Goal: Task Accomplishment & Management: Use online tool/utility

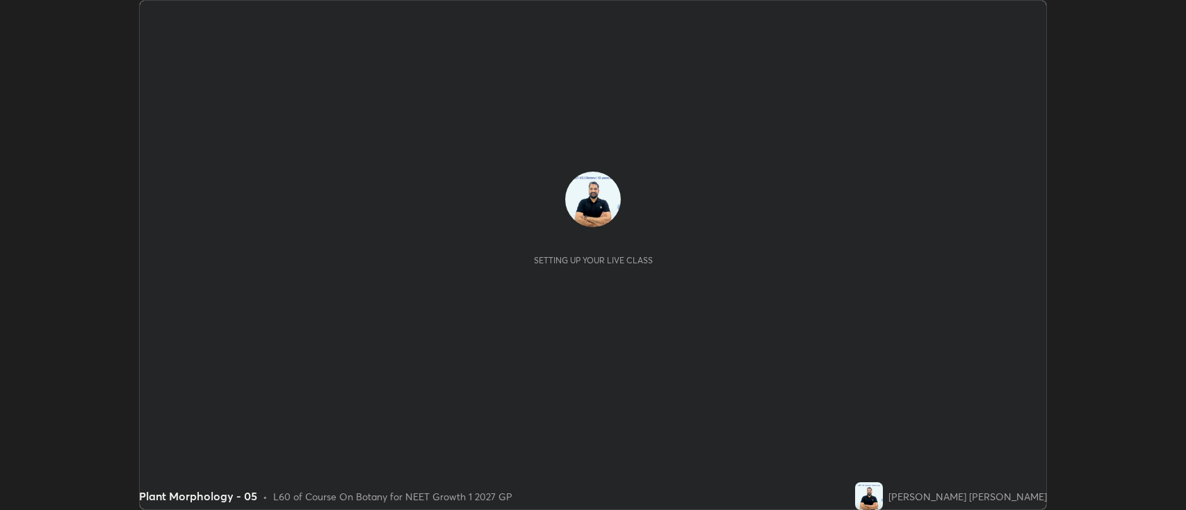
scroll to position [510, 1186]
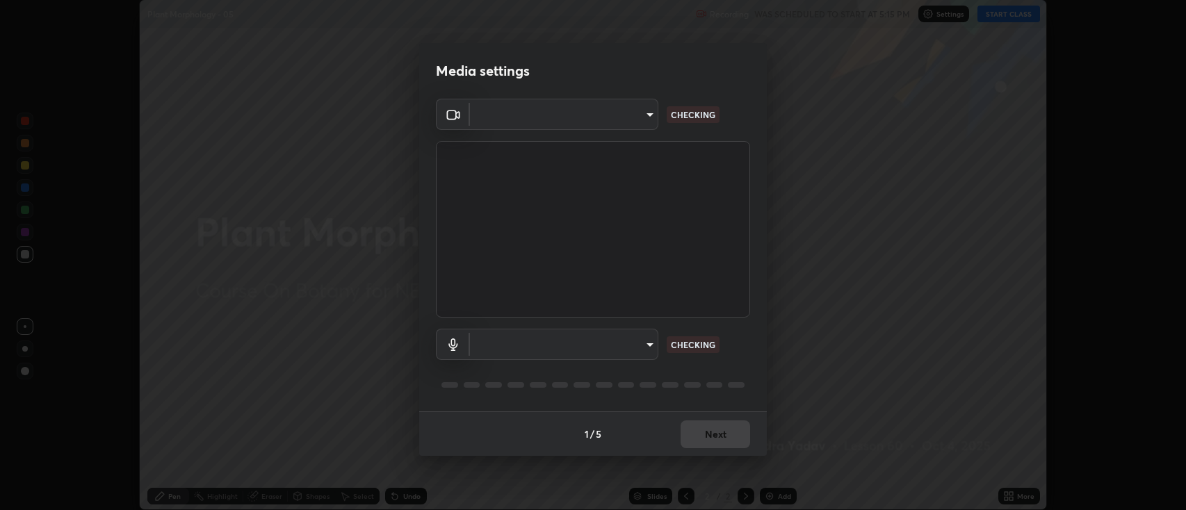
type input "2c539df44b605aa39b17bbacab34c2b800175de7e12b0f96efb5519cb0c2d180"
type input "default"
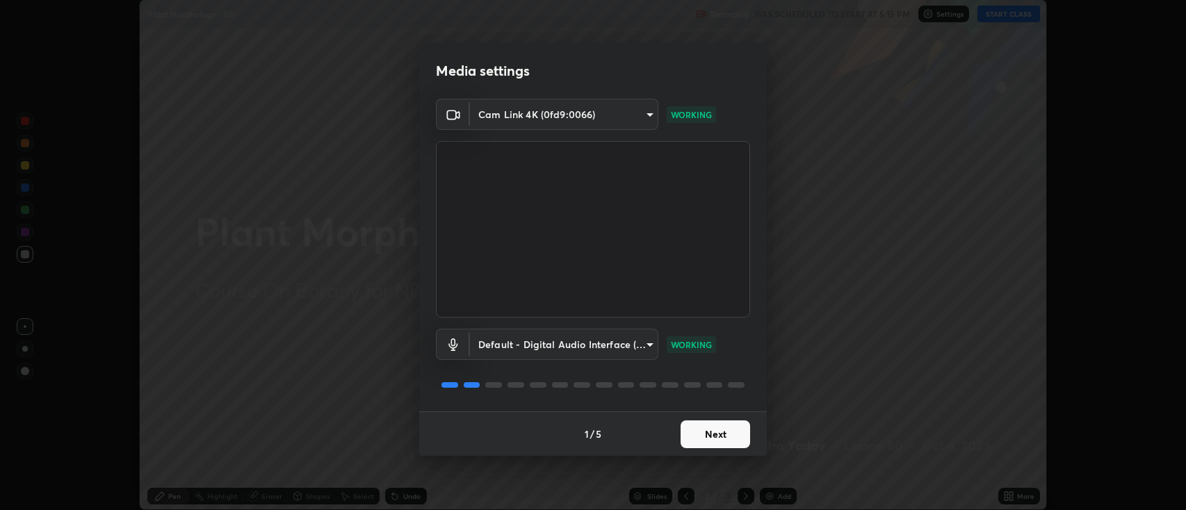
click at [712, 434] on button "Next" at bounding box center [716, 435] width 70 height 28
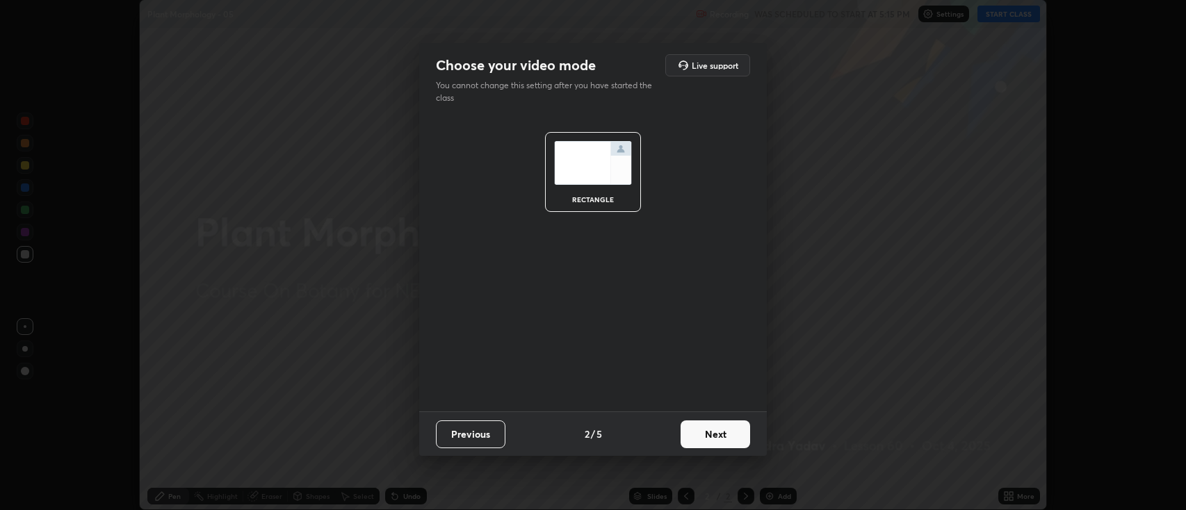
click at [718, 433] on button "Next" at bounding box center [716, 435] width 70 height 28
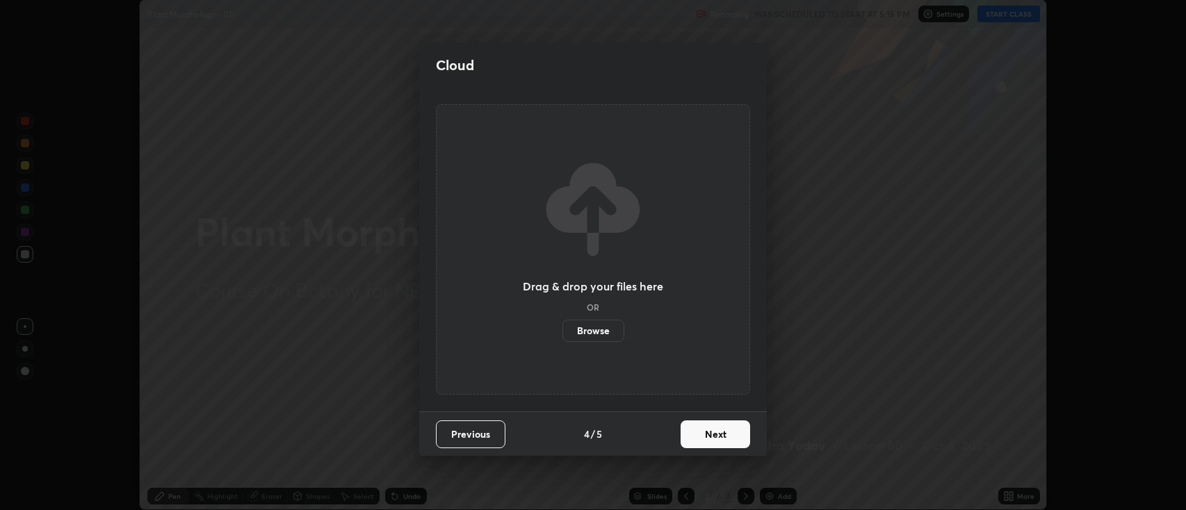
click at [728, 432] on button "Next" at bounding box center [716, 435] width 70 height 28
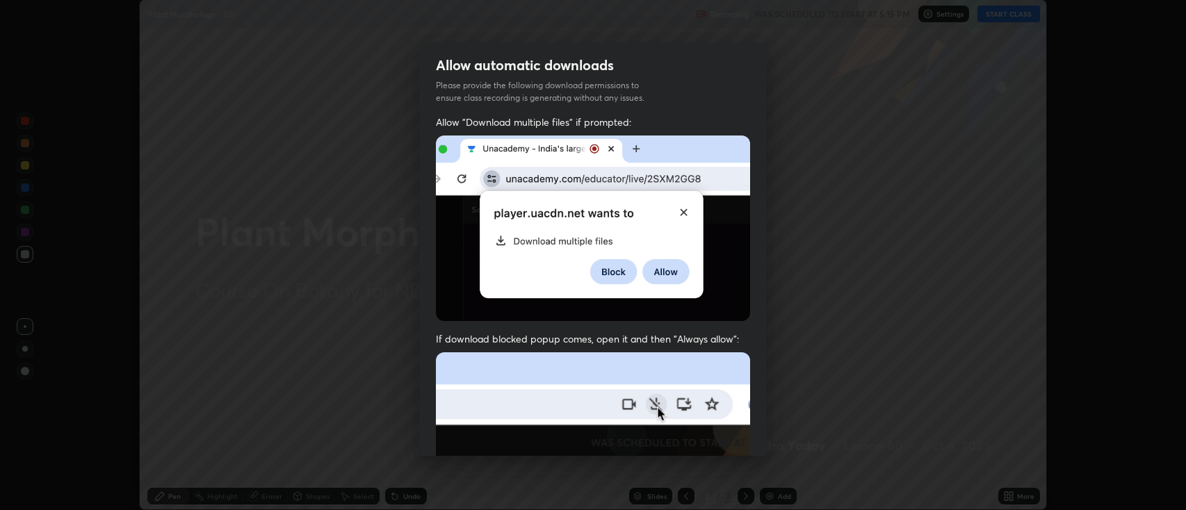
click at [731, 434] on img at bounding box center [593, 504] width 314 height 304
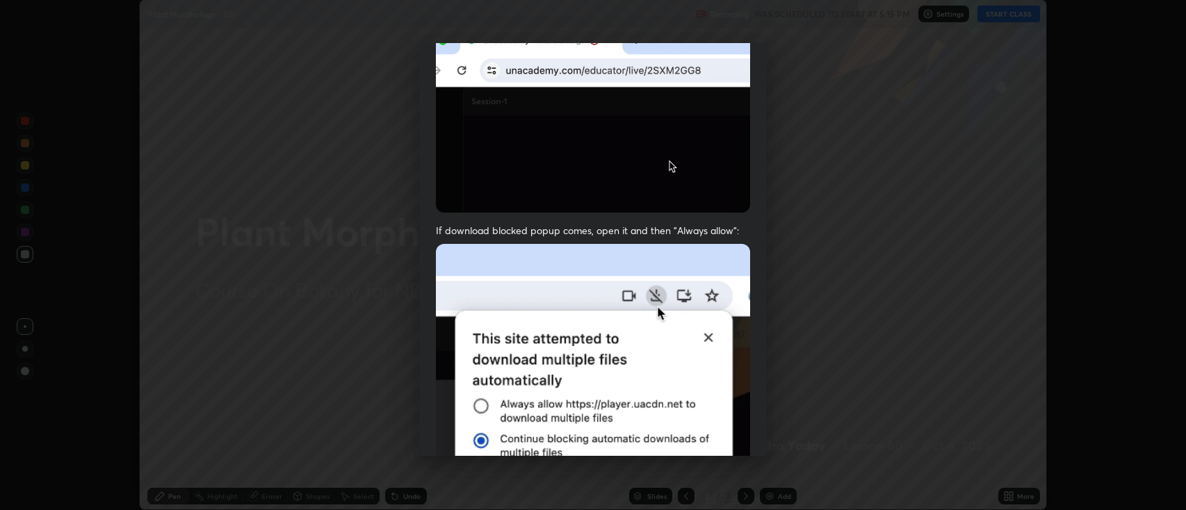
scroll to position [282, 0]
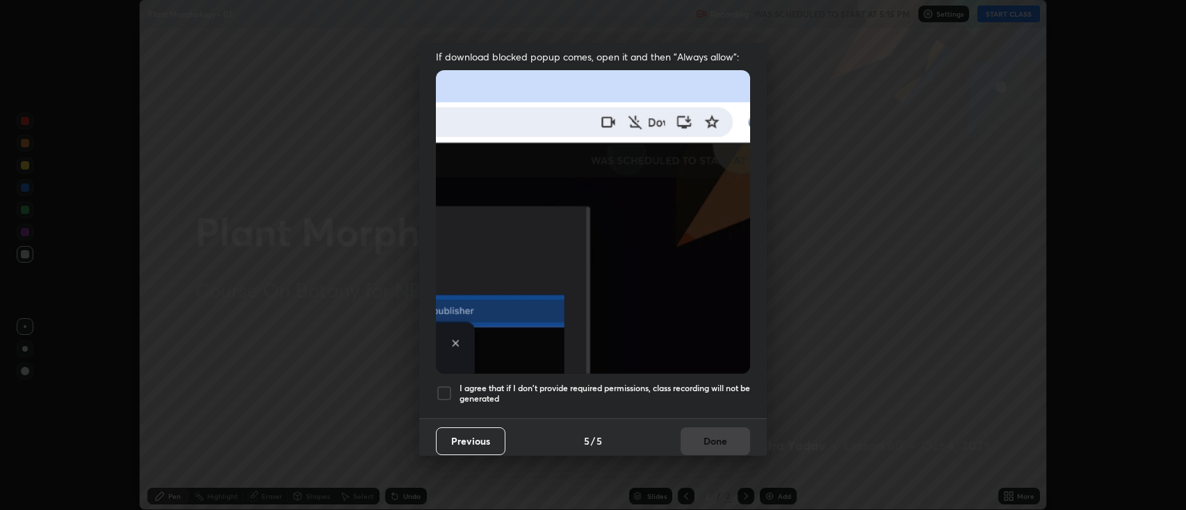
click at [446, 385] on div at bounding box center [444, 393] width 17 height 17
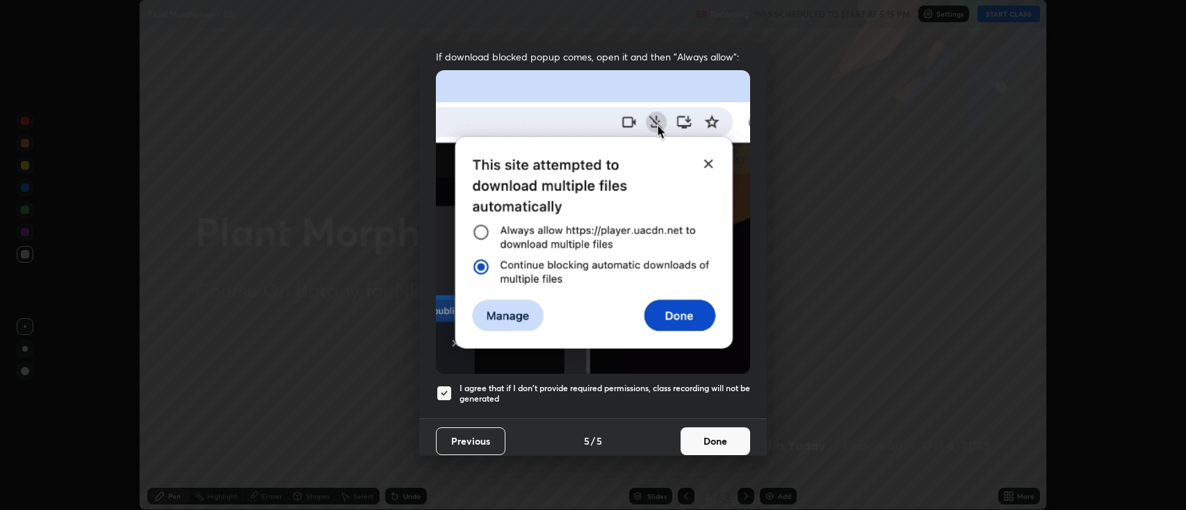
click at [718, 437] on button "Done" at bounding box center [716, 441] width 70 height 28
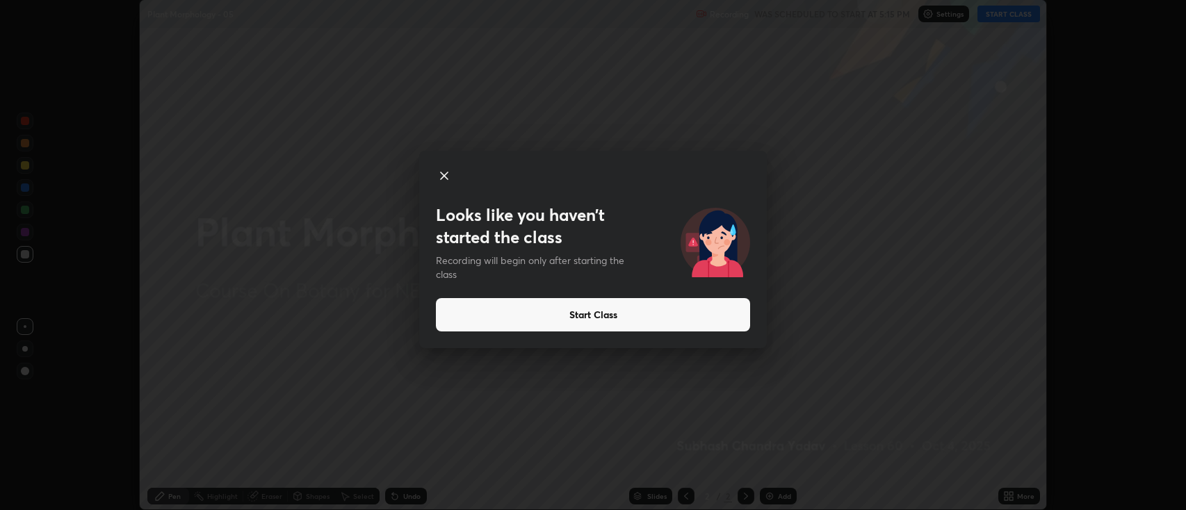
click at [442, 178] on icon at bounding box center [444, 175] width 7 height 7
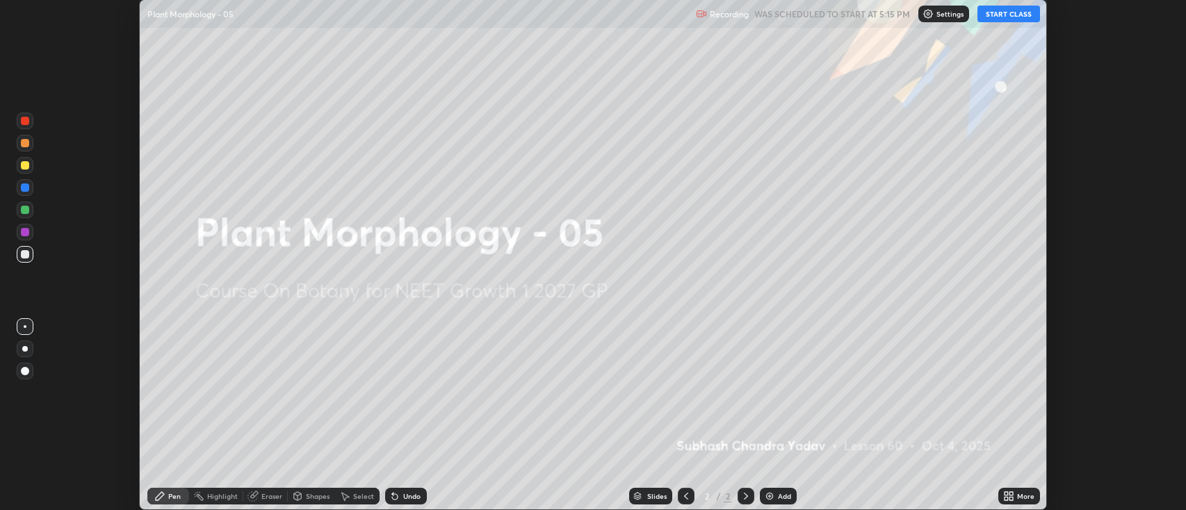
click at [1008, 19] on button "START CLASS" at bounding box center [1008, 14] width 63 height 17
